Goal: Task Accomplishment & Management: Manage account settings

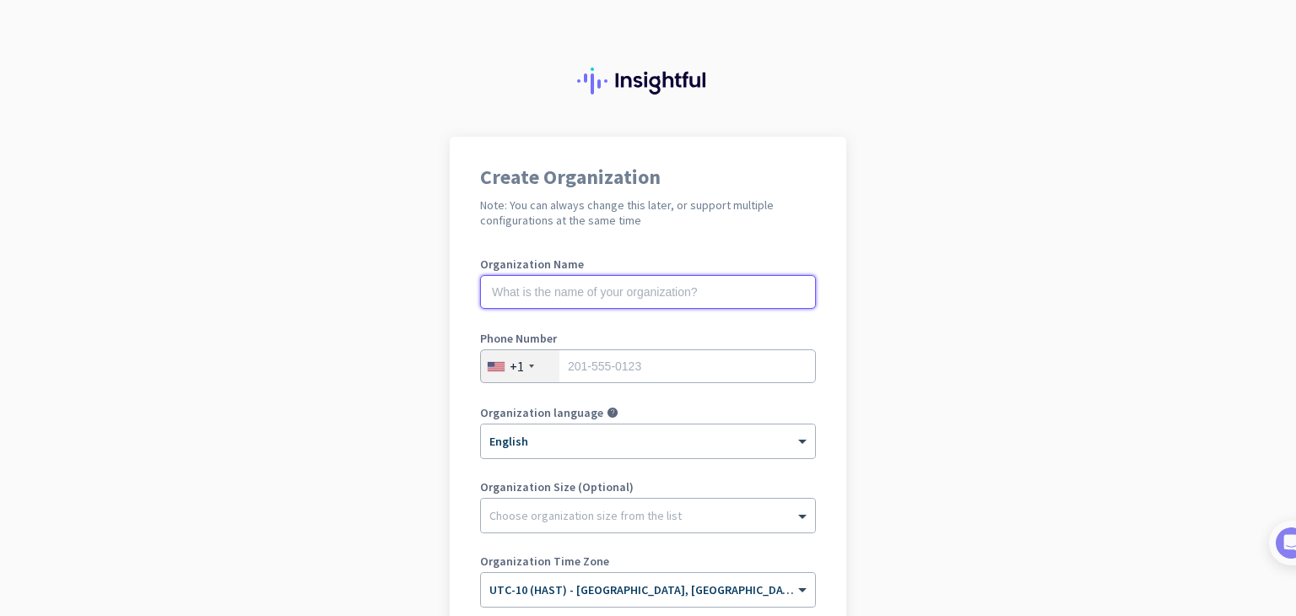
click at [569, 282] on input "text" at bounding box center [648, 292] width 336 height 34
type input "my org brisi"
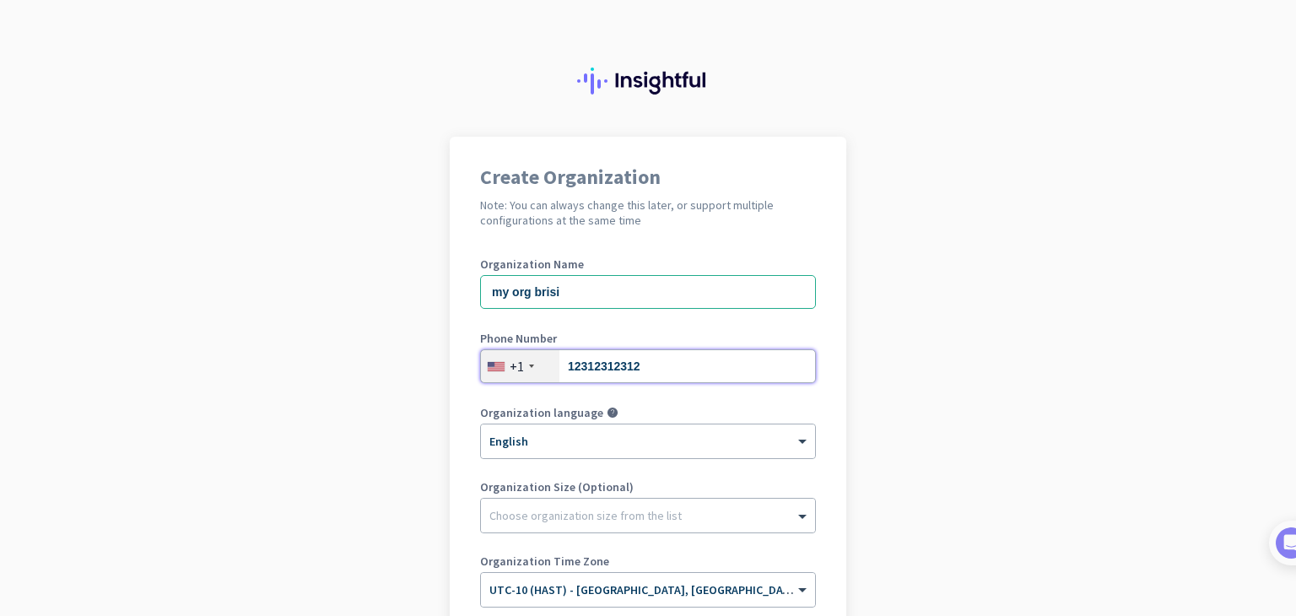
type input "12312312312"
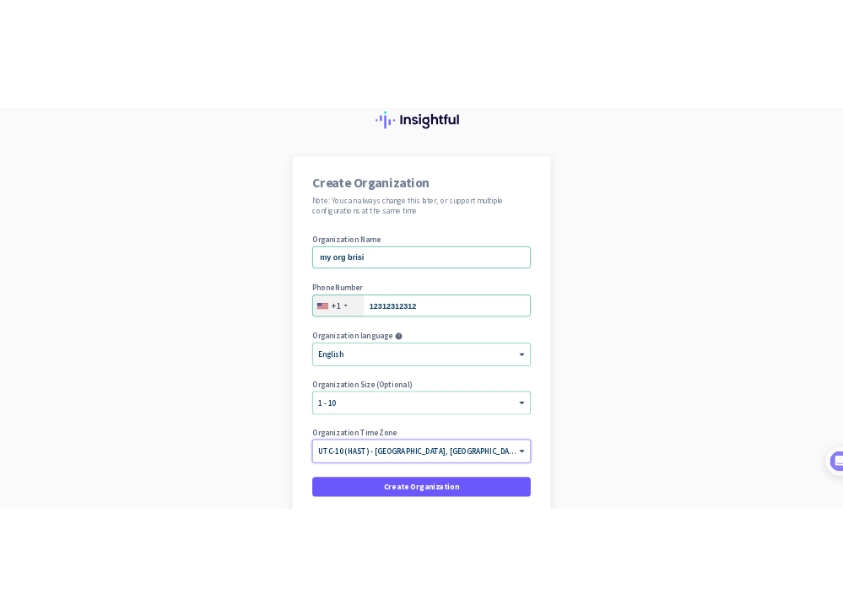
scroll to position [201, 0]
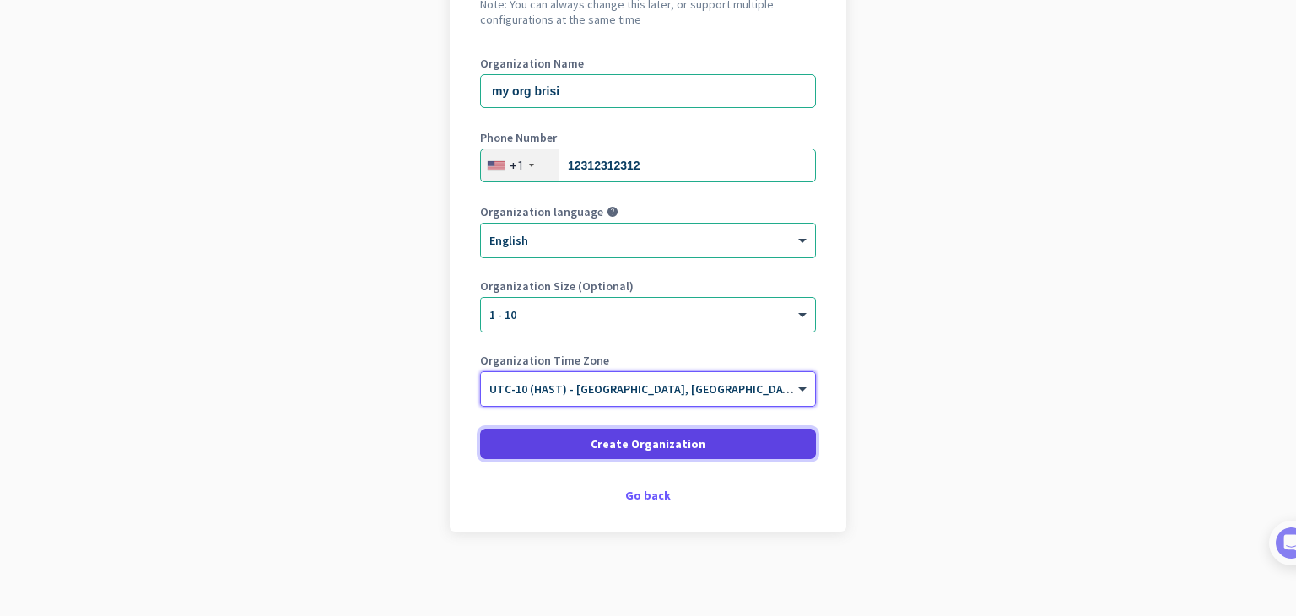
click at [554, 430] on span at bounding box center [648, 444] width 336 height 40
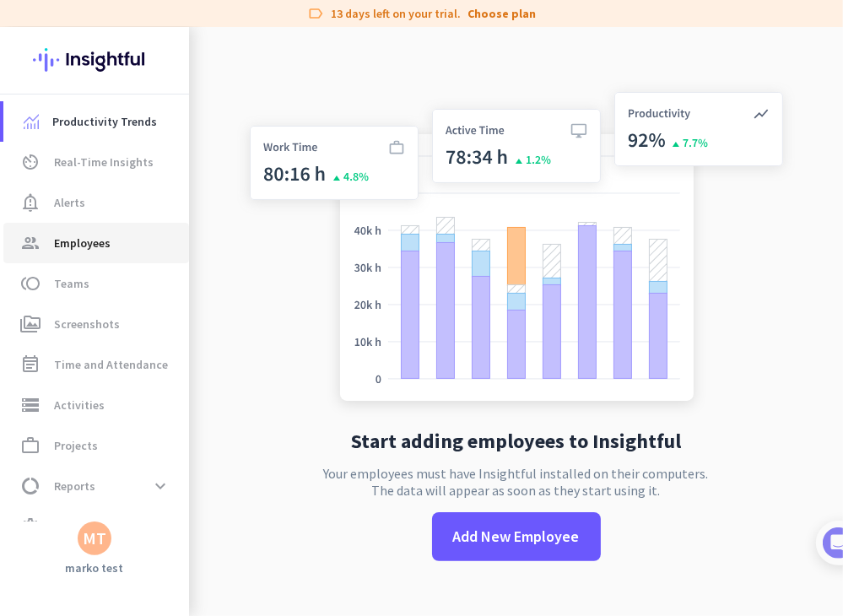
click at [100, 244] on span "Employees" at bounding box center [82, 243] width 57 height 20
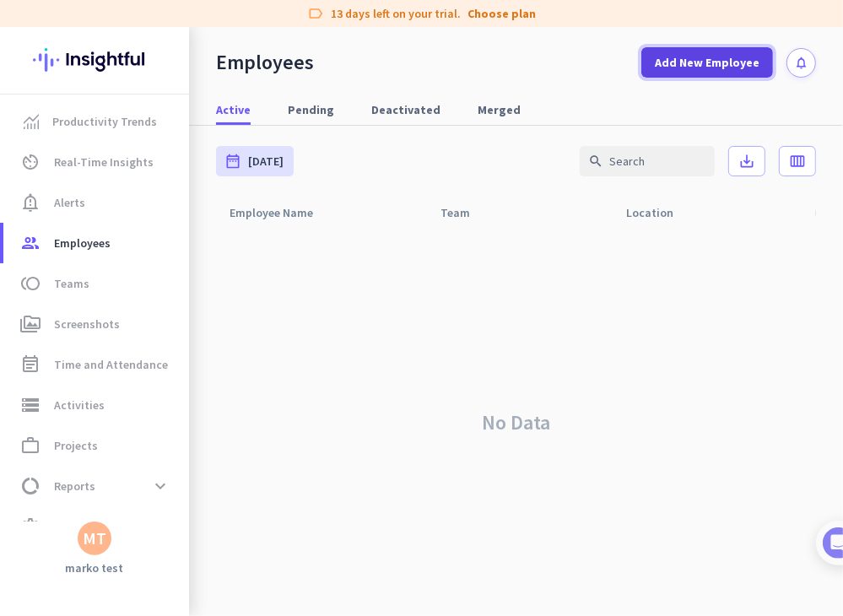
click at [726, 76] on span at bounding box center [707, 62] width 132 height 40
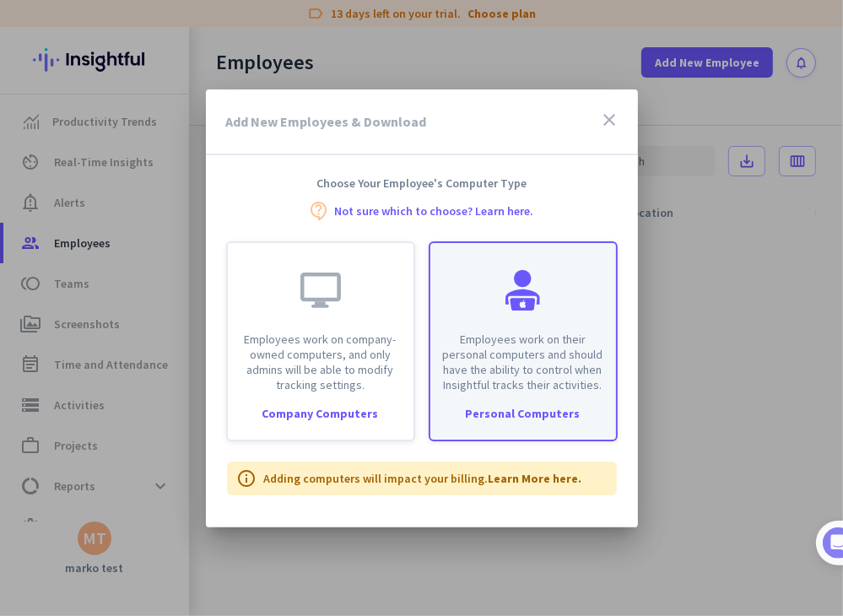
click at [513, 300] on div at bounding box center [523, 290] width 40 height 40
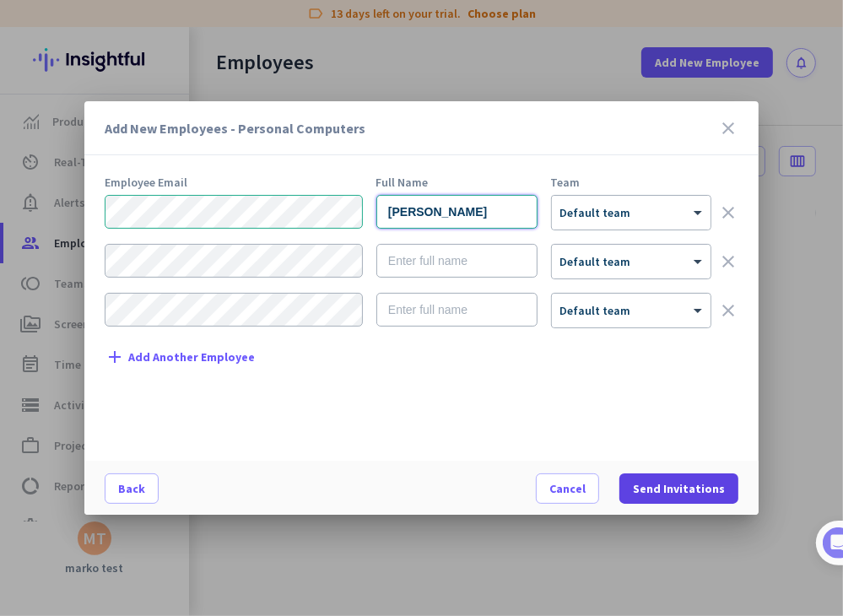
type input "[PERSON_NAME]"
click at [671, 473] on span at bounding box center [678, 488] width 119 height 40
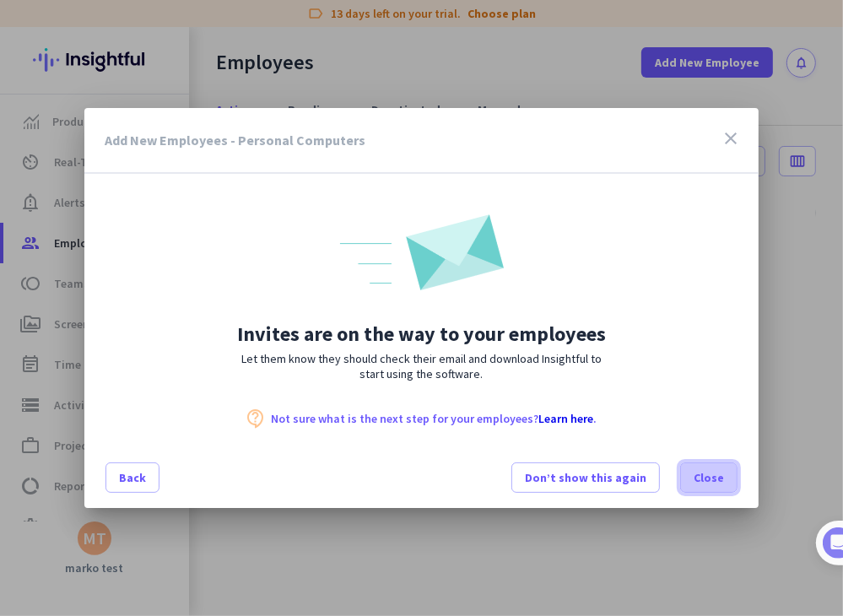
click at [734, 482] on span at bounding box center [709, 477] width 56 height 40
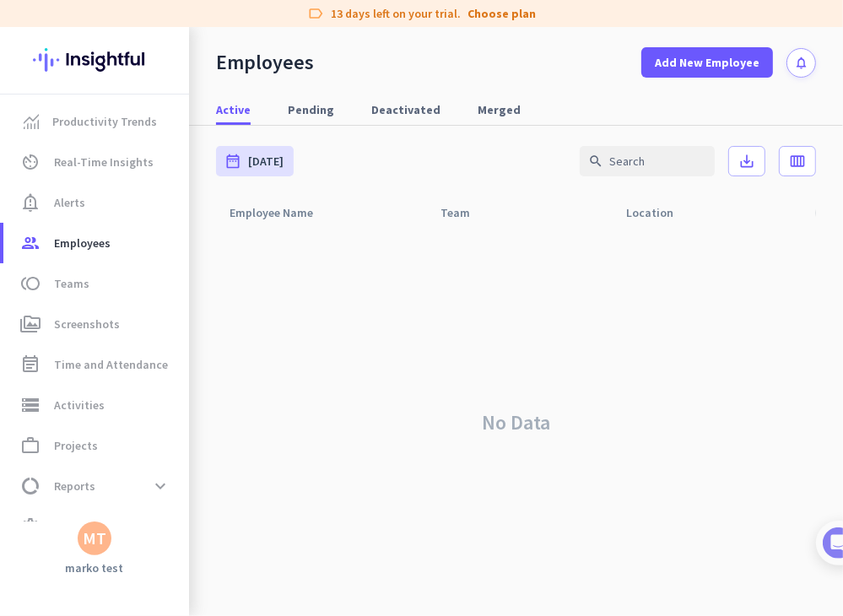
click at [96, 541] on div "MT" at bounding box center [95, 538] width 24 height 17
drag, startPoint x: 197, startPoint y: 416, endPoint x: 212, endPoint y: 409, distance: 15.9
click at [198, 416] on span "Personal Settings" at bounding box center [184, 414] width 102 height 15
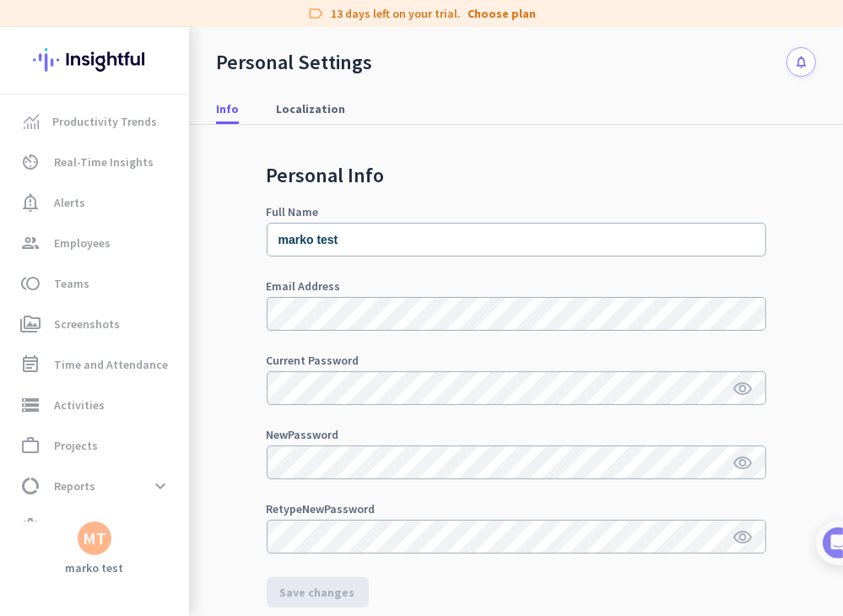
click at [98, 532] on div "MT" at bounding box center [95, 538] width 24 height 17
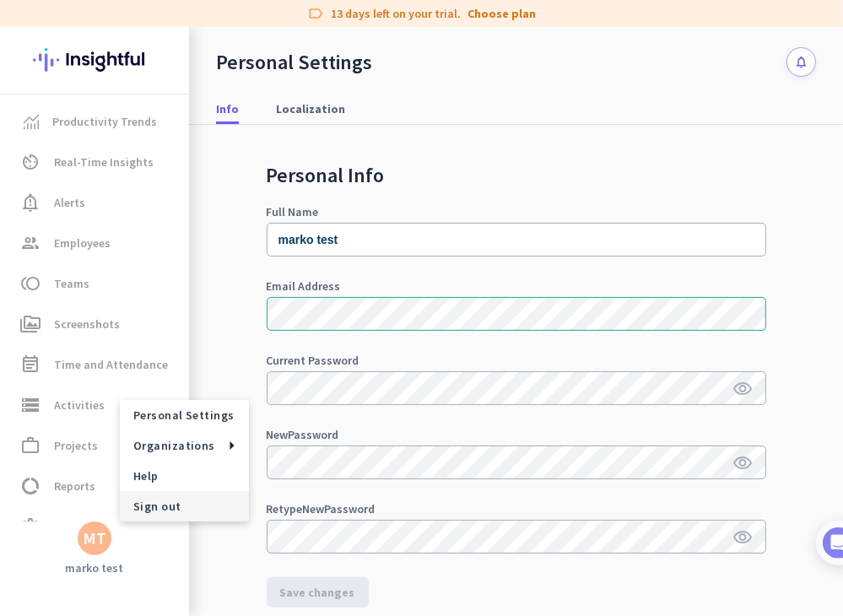
click at [215, 517] on span "Sign out" at bounding box center [184, 506] width 129 height 30
